Goal: Transaction & Acquisition: Download file/media

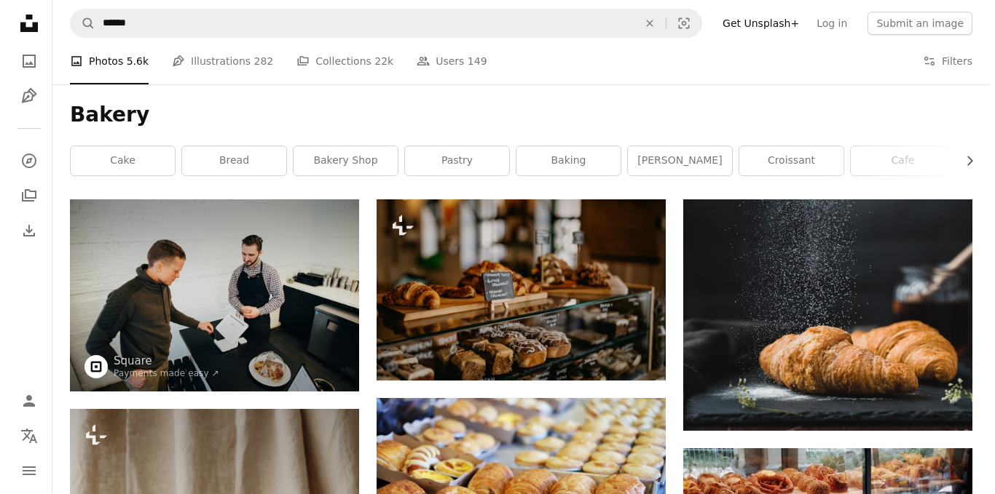
scroll to position [12159, 0]
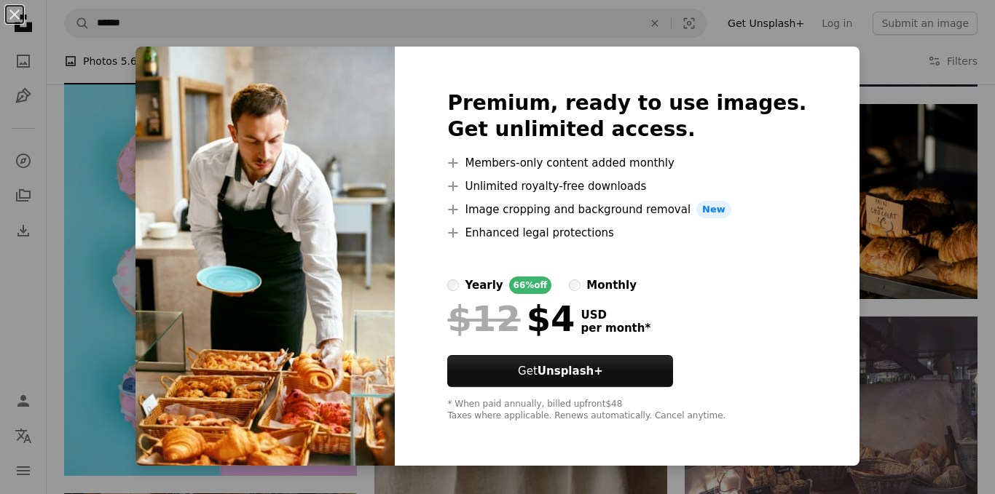
click at [337, 341] on img at bounding box center [264, 256] width 259 height 419
click at [230, 315] on img at bounding box center [264, 256] width 259 height 419
click at [230, 314] on img at bounding box center [264, 256] width 259 height 419
click at [230, 312] on img at bounding box center [264, 256] width 259 height 419
click at [232, 310] on img at bounding box center [264, 256] width 259 height 419
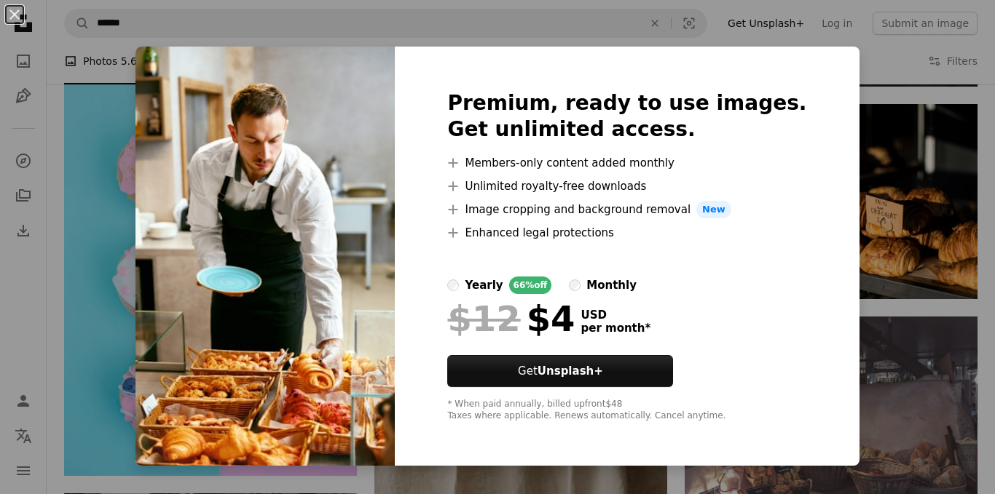
click at [913, 203] on div "An X shape Premium, ready to use images. Get unlimited access. A plus sign Memb…" at bounding box center [497, 247] width 995 height 494
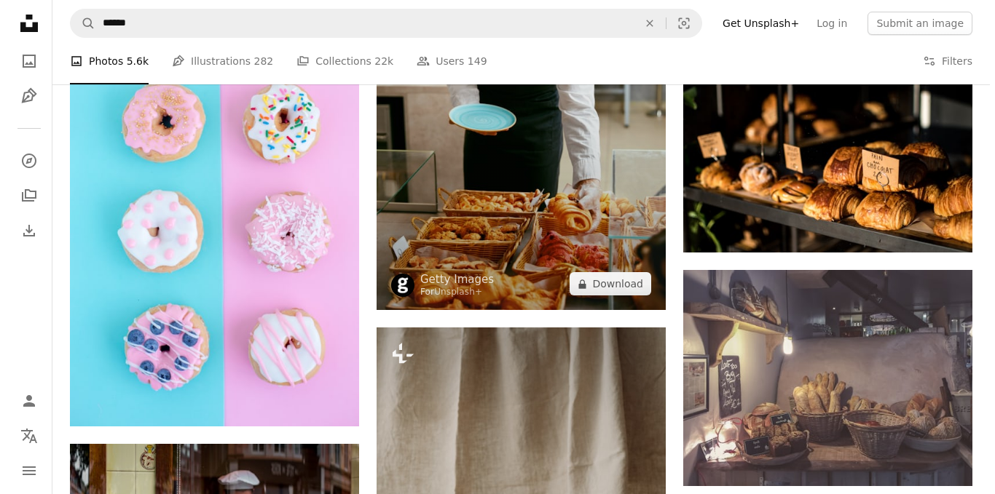
scroll to position [12086, 0]
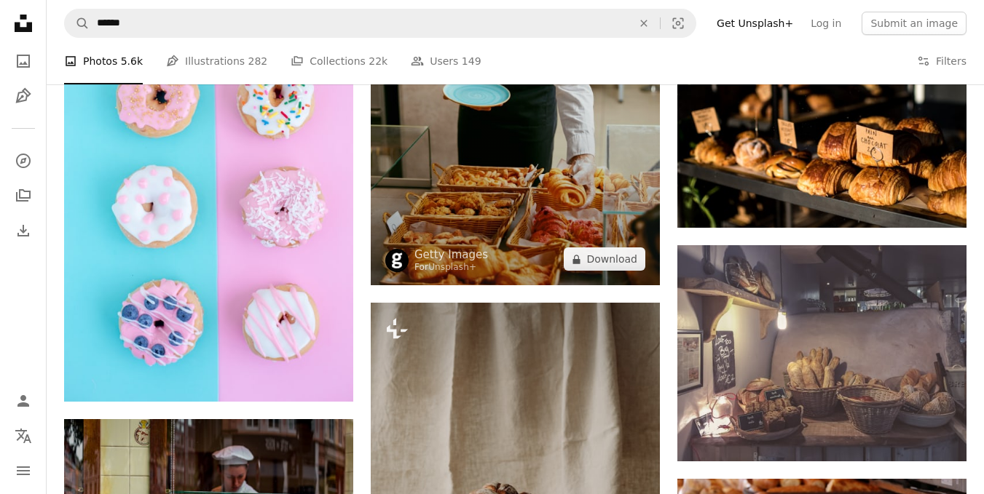
click at [570, 187] on img at bounding box center [515, 69] width 289 height 434
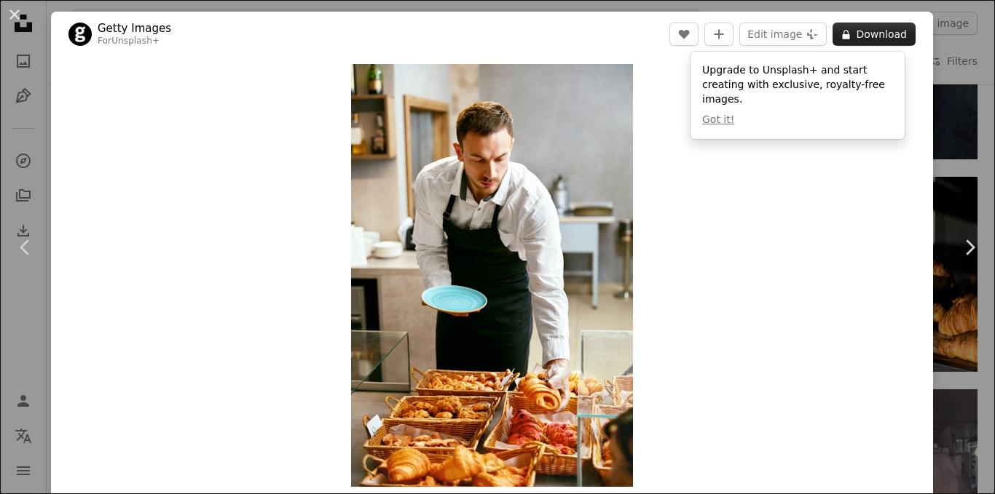
click at [850, 33] on button "A lock Download" at bounding box center [873, 34] width 83 height 23
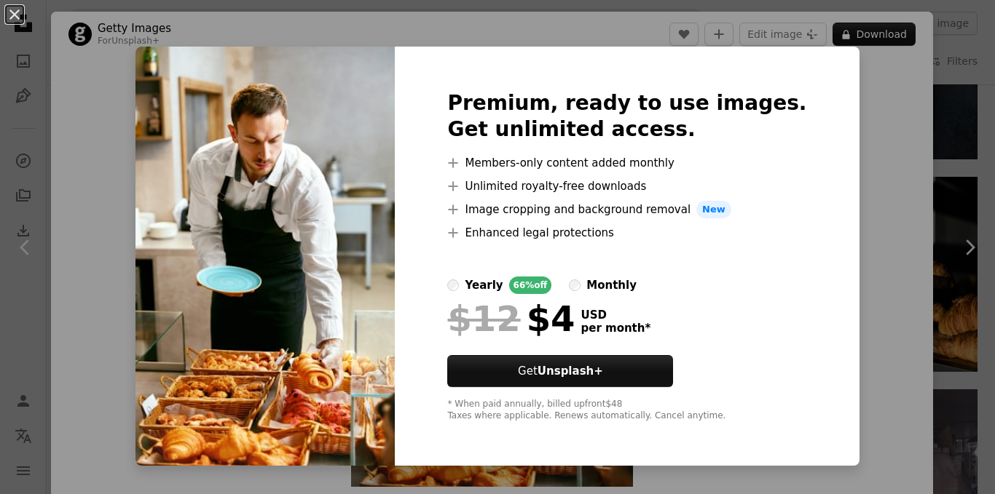
click at [901, 164] on div "An X shape Premium, ready to use images. Get unlimited access. A plus sign Memb…" at bounding box center [497, 247] width 995 height 494
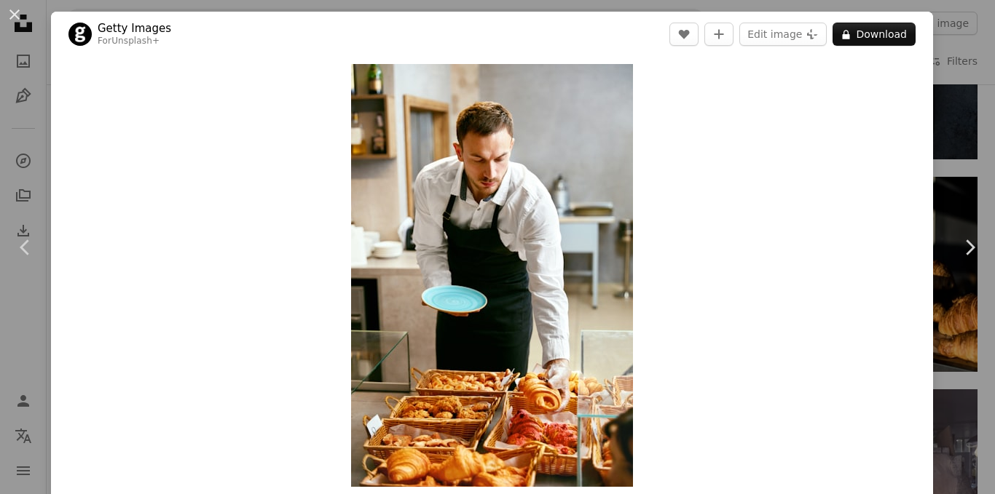
click at [955, 152] on div "An X shape Chevron left Chevron right Getty Images For Unsplash+ A heart A plus…" at bounding box center [497, 247] width 995 height 494
